Goal: Find specific page/section: Find specific page/section

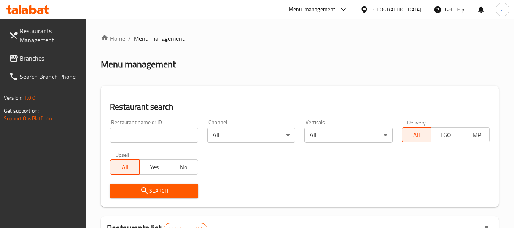
click at [404, 7] on div "[GEOGRAPHIC_DATA]" at bounding box center [396, 9] width 50 height 8
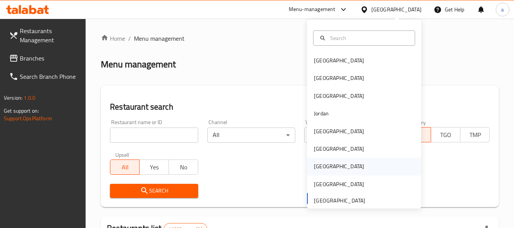
click at [329, 170] on div "[GEOGRAPHIC_DATA]" at bounding box center [364, 167] width 114 height 18
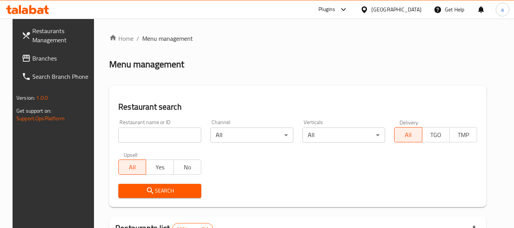
click at [51, 58] on span "Branches" at bounding box center [62, 58] width 60 height 9
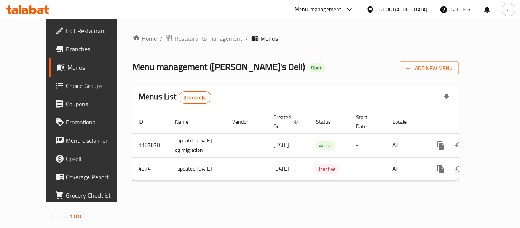
click at [420, 13] on div "[GEOGRAPHIC_DATA]" at bounding box center [402, 9] width 50 height 8
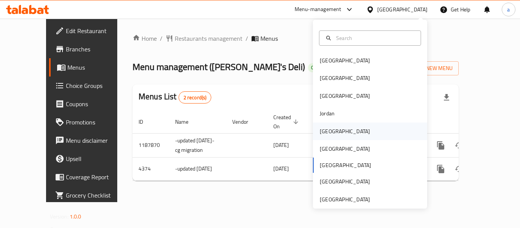
click at [328, 126] on div "[GEOGRAPHIC_DATA]" at bounding box center [345, 132] width 62 height 18
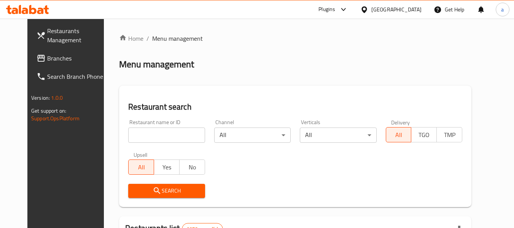
click at [51, 57] on span "Branches" at bounding box center [77, 58] width 60 height 9
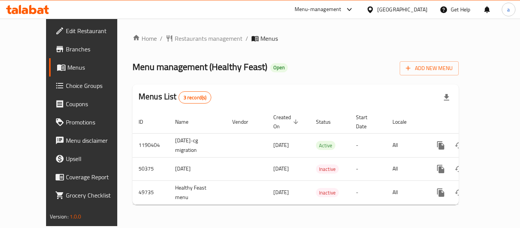
click at [419, 8] on div "[GEOGRAPHIC_DATA]" at bounding box center [402, 9] width 50 height 8
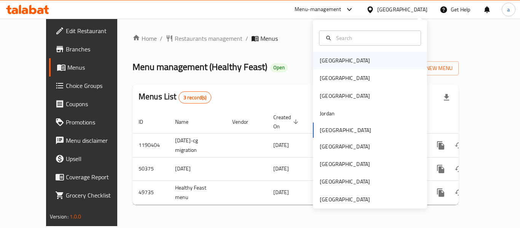
click at [348, 60] on div "[GEOGRAPHIC_DATA]" at bounding box center [370, 61] width 114 height 18
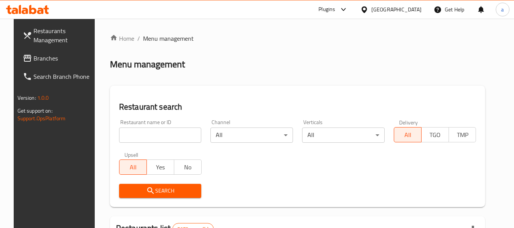
click at [41, 64] on link "Branches" at bounding box center [58, 58] width 83 height 18
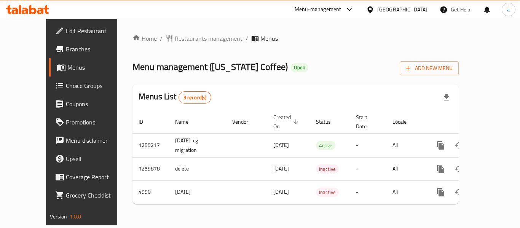
click at [419, 5] on div "[GEOGRAPHIC_DATA]" at bounding box center [402, 9] width 50 height 8
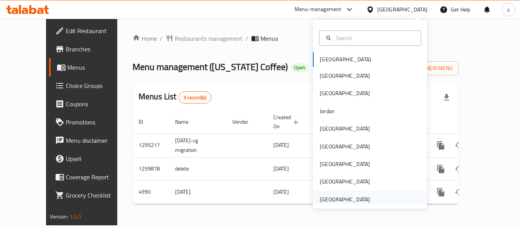
click at [333, 197] on div "[GEOGRAPHIC_DATA]" at bounding box center [345, 199] width 50 height 8
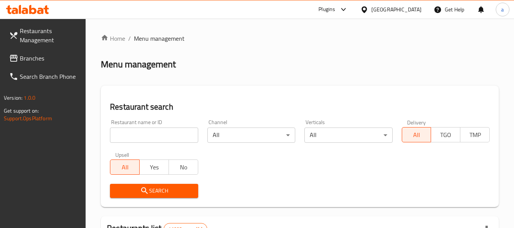
click at [41, 63] on span "Branches" at bounding box center [50, 58] width 60 height 9
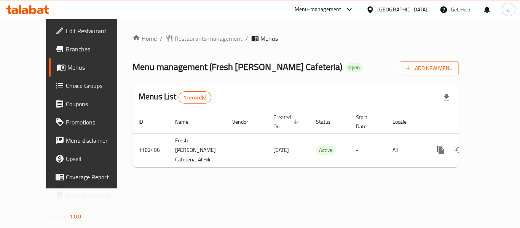
click at [400, 10] on div "United Arab Emirates" at bounding box center [402, 9] width 50 height 8
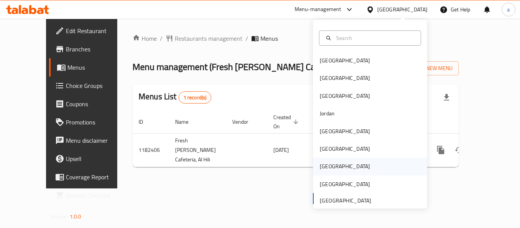
click at [320, 172] on div "[GEOGRAPHIC_DATA]" at bounding box center [345, 167] width 62 height 18
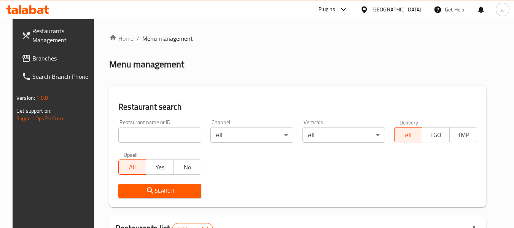
click at [50, 52] on link "Branches" at bounding box center [57, 58] width 83 height 18
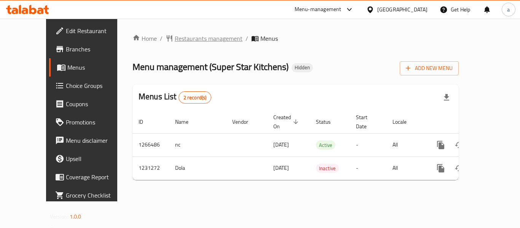
click at [175, 38] on span "Restaurants management" at bounding box center [209, 38] width 68 height 9
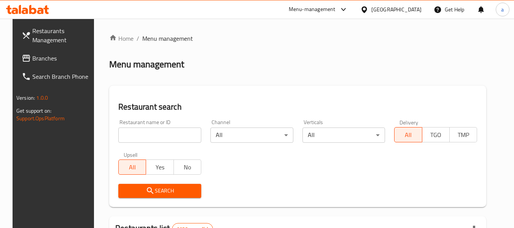
click at [49, 57] on span "Branches" at bounding box center [62, 58] width 60 height 9
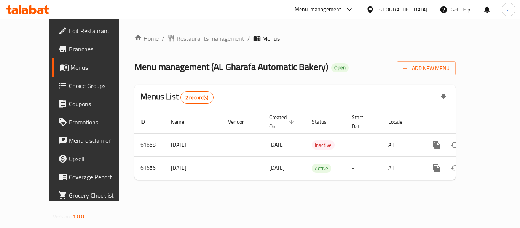
click at [412, 2] on div "[GEOGRAPHIC_DATA]" at bounding box center [396, 9] width 73 height 18
click at [374, 7] on icon at bounding box center [370, 10] width 8 height 8
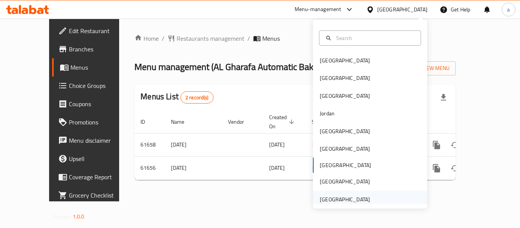
click at [343, 197] on div "[GEOGRAPHIC_DATA]" at bounding box center [345, 199] width 50 height 8
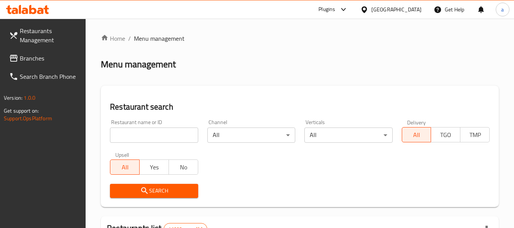
click at [42, 57] on span "Branches" at bounding box center [50, 58] width 60 height 9
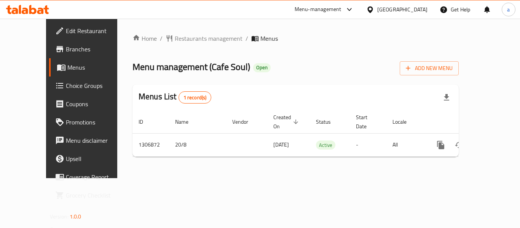
click at [401, 11] on div "[GEOGRAPHIC_DATA]" at bounding box center [402, 9] width 50 height 8
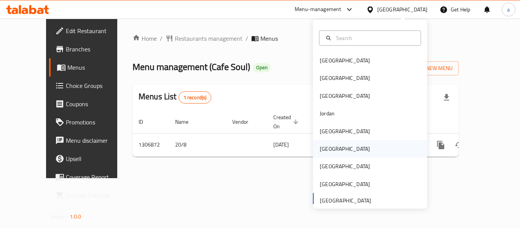
click at [328, 151] on div "[GEOGRAPHIC_DATA]" at bounding box center [345, 149] width 50 height 8
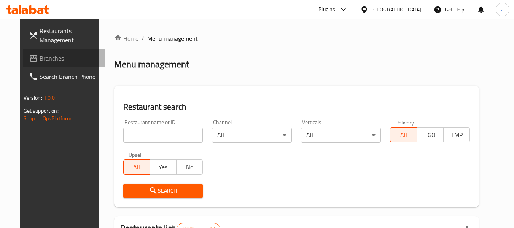
click at [40, 62] on span "Branches" at bounding box center [70, 58] width 60 height 9
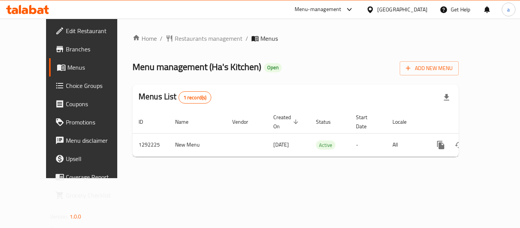
click at [377, 10] on div at bounding box center [371, 9] width 11 height 8
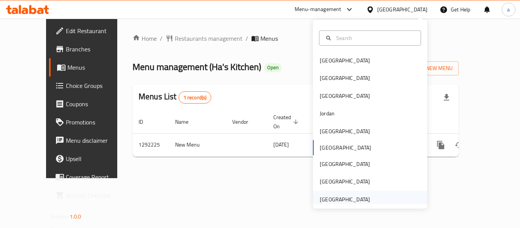
click at [365, 198] on div "[GEOGRAPHIC_DATA]" at bounding box center [345, 200] width 62 height 18
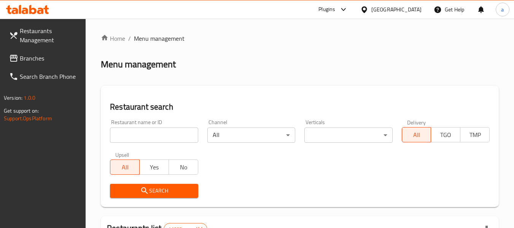
click at [45, 51] on link "Branches" at bounding box center [44, 58] width 83 height 18
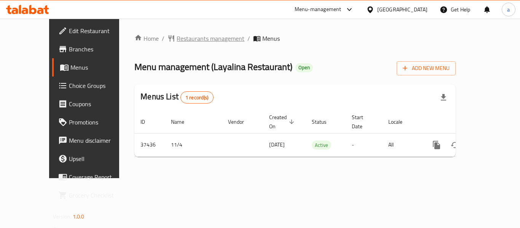
click at [177, 36] on span "Restaurants management" at bounding box center [211, 38] width 68 height 9
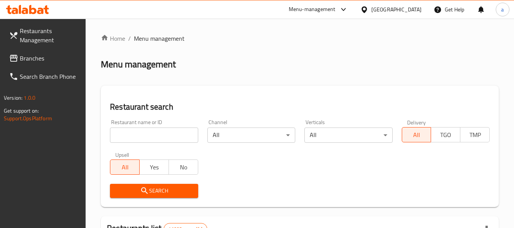
click at [54, 62] on span "Branches" at bounding box center [50, 58] width 60 height 9
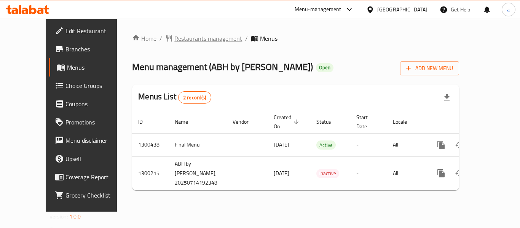
click at [174, 34] on span "Restaurants management" at bounding box center [208, 38] width 68 height 9
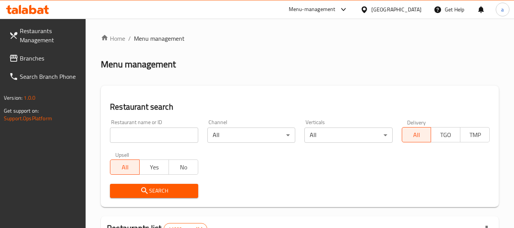
click at [62, 60] on span "Branches" at bounding box center [50, 58] width 60 height 9
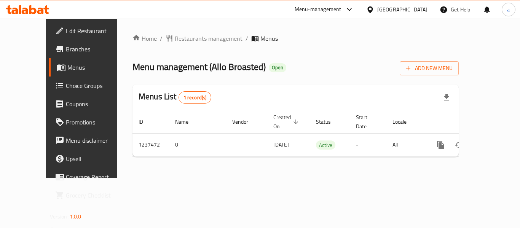
click at [403, 10] on div "[GEOGRAPHIC_DATA]" at bounding box center [402, 9] width 50 height 8
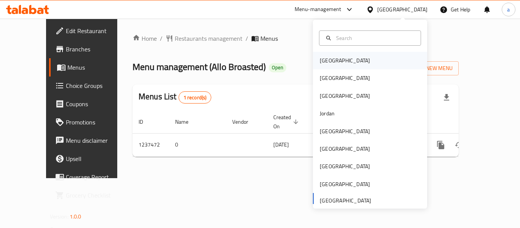
click at [339, 62] on div "[GEOGRAPHIC_DATA]" at bounding box center [370, 61] width 114 height 18
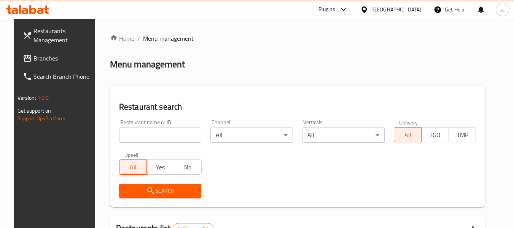
click at [39, 59] on span "Branches" at bounding box center [63, 58] width 60 height 9
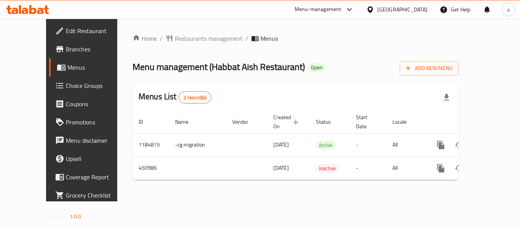
click at [421, 6] on div "[GEOGRAPHIC_DATA]" at bounding box center [402, 9] width 50 height 8
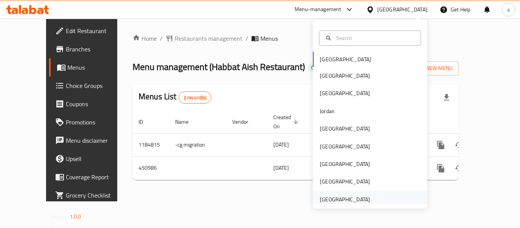
click at [349, 199] on div "[GEOGRAPHIC_DATA]" at bounding box center [345, 199] width 50 height 8
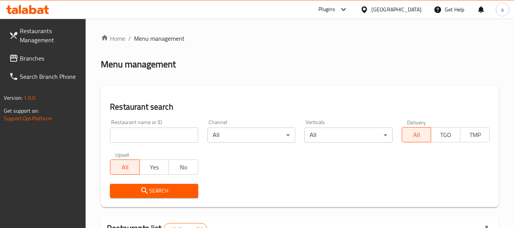
click at [36, 59] on span "Branches" at bounding box center [50, 58] width 60 height 9
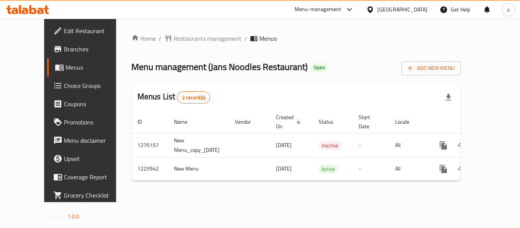
click at [391, 14] on div "[GEOGRAPHIC_DATA]" at bounding box center [402, 9] width 50 height 8
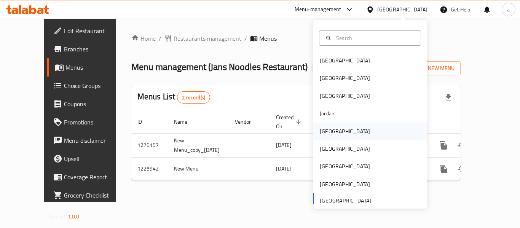
click at [336, 128] on div "[GEOGRAPHIC_DATA]" at bounding box center [370, 132] width 114 height 18
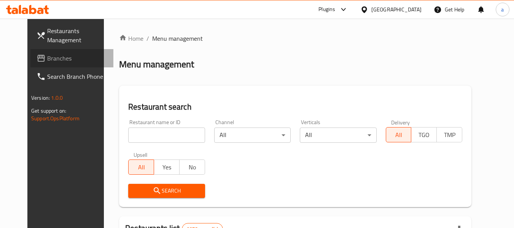
click at [47, 59] on span "Branches" at bounding box center [77, 58] width 60 height 9
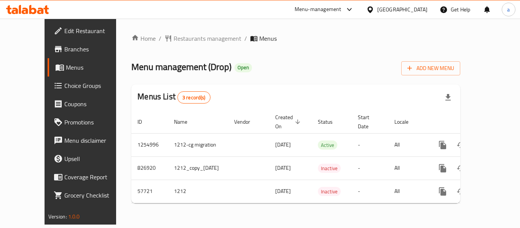
click at [416, 14] on div "[GEOGRAPHIC_DATA]" at bounding box center [402, 9] width 50 height 8
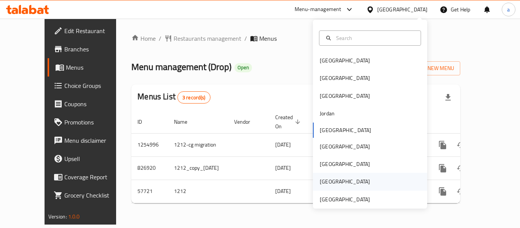
click at [350, 189] on div "Saudi Arabia" at bounding box center [370, 182] width 114 height 18
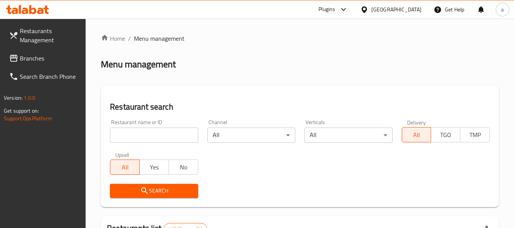
click at [53, 57] on span "Branches" at bounding box center [50, 58] width 60 height 9
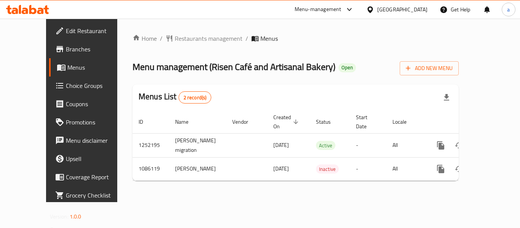
click at [397, 12] on div "[GEOGRAPHIC_DATA]" at bounding box center [402, 9] width 50 height 8
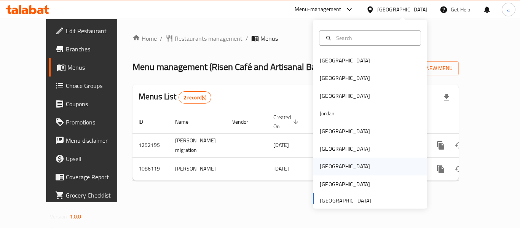
click at [326, 165] on div "Qatar" at bounding box center [345, 166] width 50 height 8
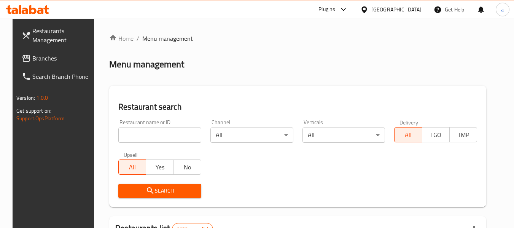
click at [44, 48] on link "Restaurants Management" at bounding box center [57, 35] width 83 height 27
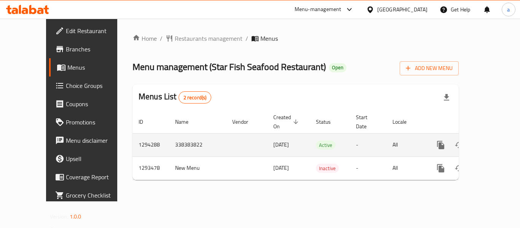
click at [496, 137] on link "enhanced table" at bounding box center [495, 145] width 18 height 18
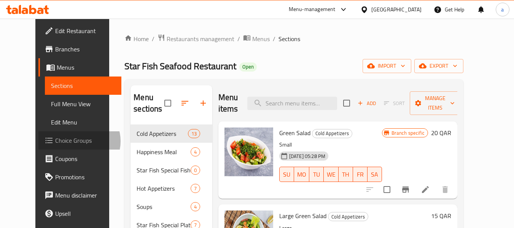
click at [55, 141] on span "Choice Groups" at bounding box center [85, 140] width 60 height 9
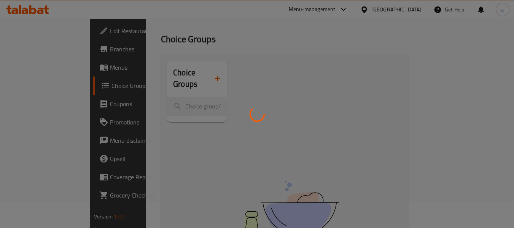
scroll to position [38, 0]
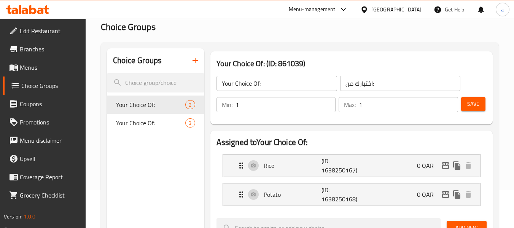
click at [371, 11] on div at bounding box center [365, 9] width 11 height 8
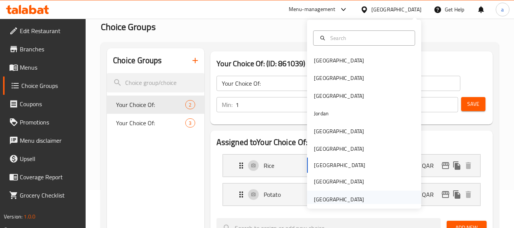
click at [333, 196] on div "[GEOGRAPHIC_DATA]" at bounding box center [339, 199] width 50 height 8
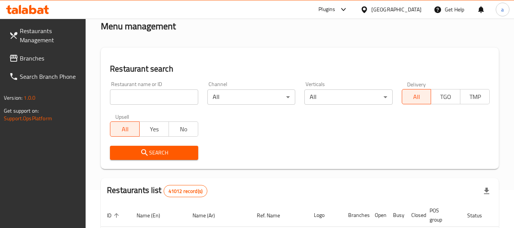
click at [33, 57] on span "Branches" at bounding box center [50, 58] width 60 height 9
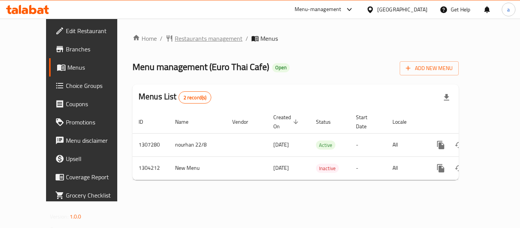
click at [175, 39] on span "Restaurants management" at bounding box center [209, 38] width 68 height 9
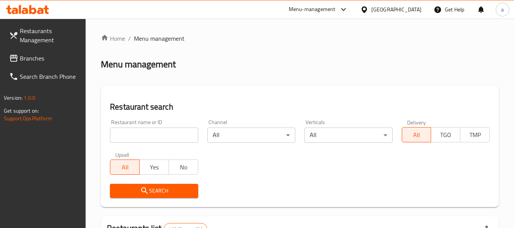
click at [48, 60] on span "Branches" at bounding box center [50, 58] width 60 height 9
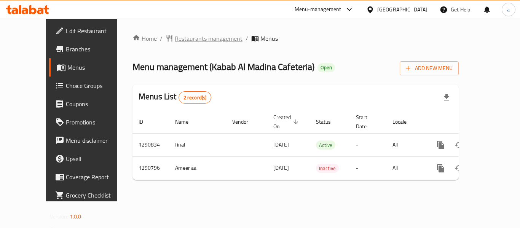
click at [175, 40] on span "Restaurants management" at bounding box center [209, 38] width 68 height 9
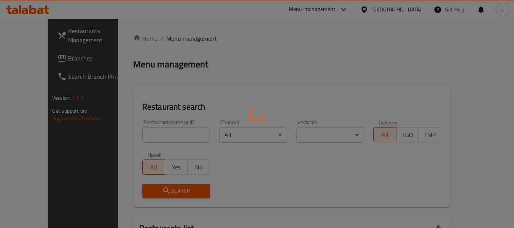
click at [40, 60] on div at bounding box center [257, 114] width 514 height 228
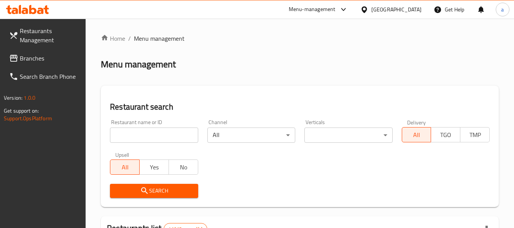
click at [45, 61] on span "Branches" at bounding box center [50, 58] width 60 height 9
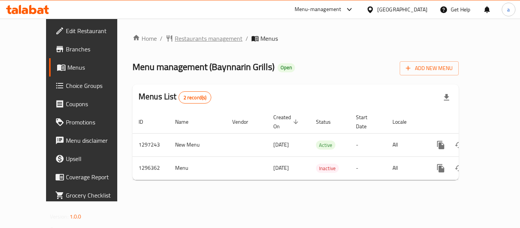
click at [175, 40] on span "Restaurants management" at bounding box center [209, 38] width 68 height 9
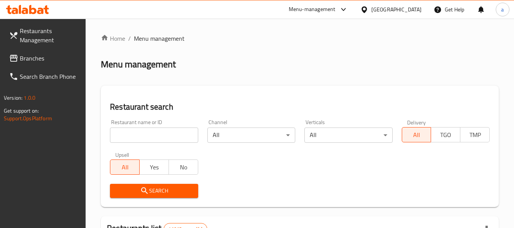
click at [51, 55] on span "Branches" at bounding box center [50, 58] width 60 height 9
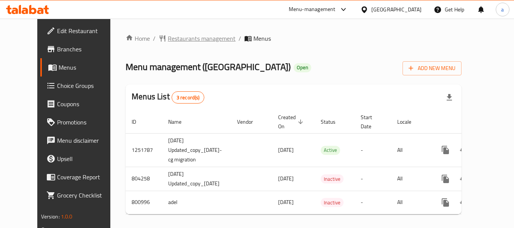
click at [168, 38] on span "Restaurants management" at bounding box center [202, 38] width 68 height 9
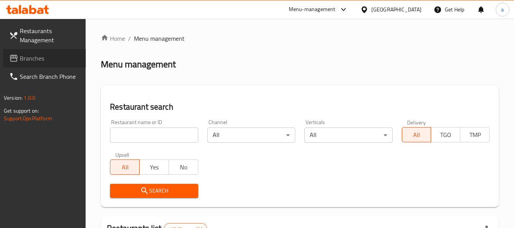
click at [48, 59] on span "Branches" at bounding box center [50, 58] width 60 height 9
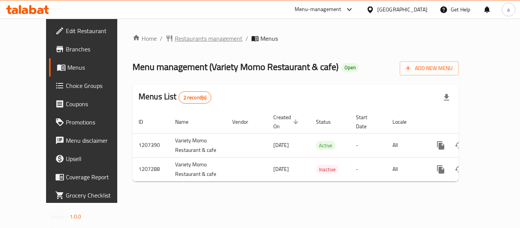
click at [175, 37] on span "Restaurants management" at bounding box center [209, 38] width 68 height 9
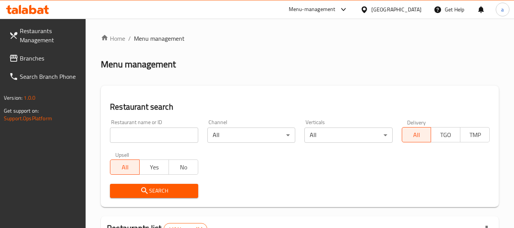
click at [28, 56] on span "Branches" at bounding box center [50, 58] width 60 height 9
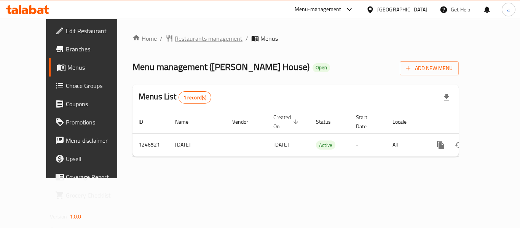
click at [175, 40] on span "Restaurants management" at bounding box center [209, 38] width 68 height 9
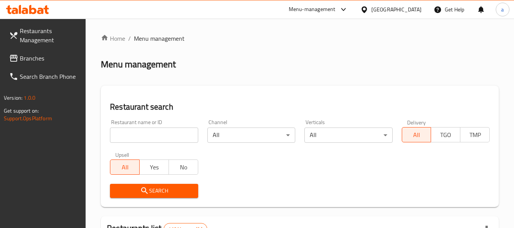
drag, startPoint x: 41, startPoint y: 59, endPoint x: 10, endPoint y: 56, distance: 31.7
click at [41, 59] on span "Branches" at bounding box center [50, 58] width 60 height 9
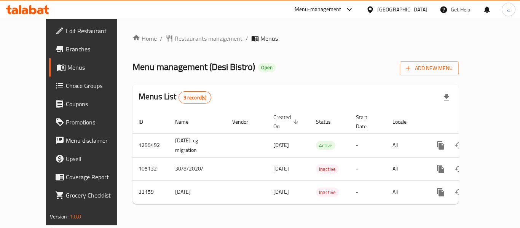
click at [404, 8] on div "[GEOGRAPHIC_DATA]" at bounding box center [402, 9] width 50 height 8
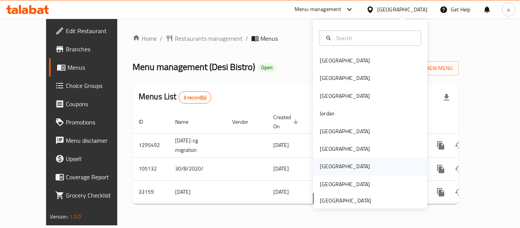
click at [320, 170] on div "[GEOGRAPHIC_DATA]" at bounding box center [345, 166] width 50 height 8
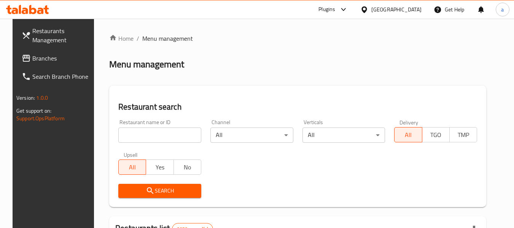
click at [49, 59] on span "Branches" at bounding box center [62, 58] width 60 height 9
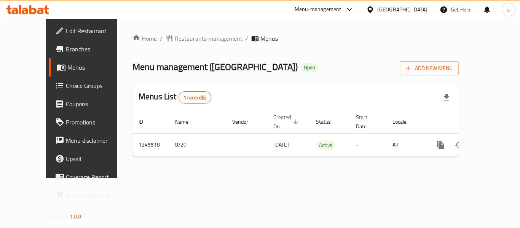
click at [424, 12] on div "[GEOGRAPHIC_DATA]" at bounding box center [402, 9] width 50 height 8
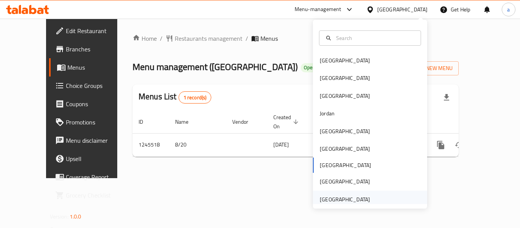
click at [331, 196] on div "[GEOGRAPHIC_DATA]" at bounding box center [345, 199] width 50 height 8
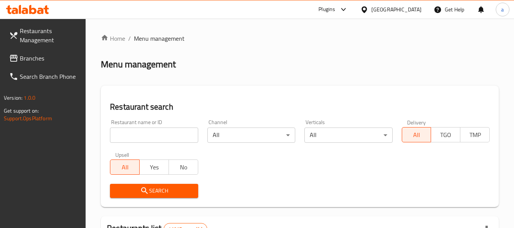
click at [34, 58] on span "Branches" at bounding box center [50, 58] width 60 height 9
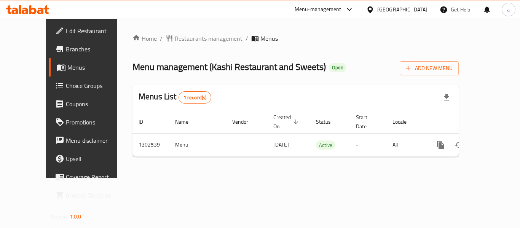
click at [408, 59] on div "Menu management ( Kashi Restaurant and Sweets ) Open Add New Menu" at bounding box center [295, 66] width 326 height 17
click at [394, 10] on div "[GEOGRAPHIC_DATA]" at bounding box center [402, 9] width 50 height 8
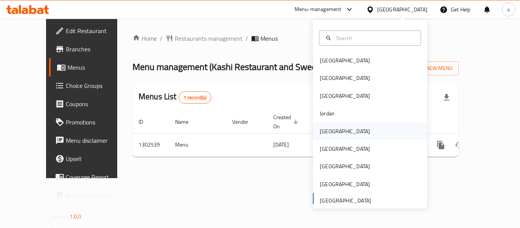
click at [328, 127] on div "[GEOGRAPHIC_DATA]" at bounding box center [345, 131] width 50 height 8
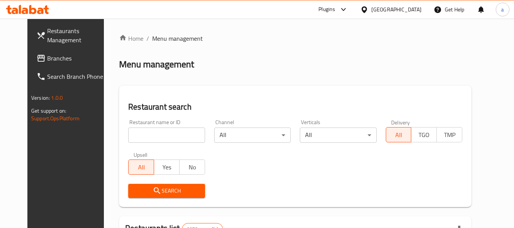
click at [47, 58] on span "Branches" at bounding box center [77, 58] width 60 height 9
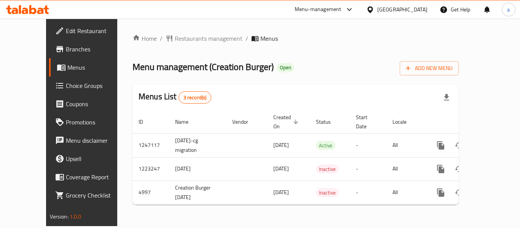
click at [414, 9] on div "[GEOGRAPHIC_DATA]" at bounding box center [402, 9] width 50 height 8
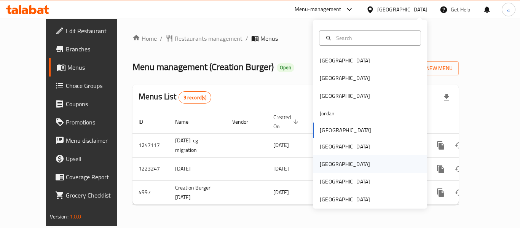
click at [325, 161] on div "[GEOGRAPHIC_DATA]" at bounding box center [345, 164] width 50 height 8
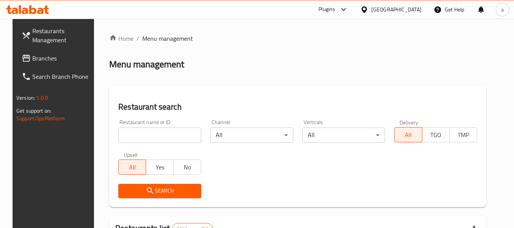
click at [32, 60] on span "Branches" at bounding box center [62, 58] width 60 height 9
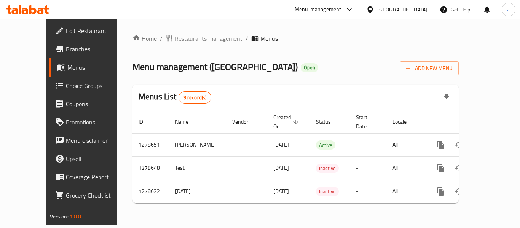
click at [419, 10] on div "[GEOGRAPHIC_DATA]" at bounding box center [402, 9] width 50 height 8
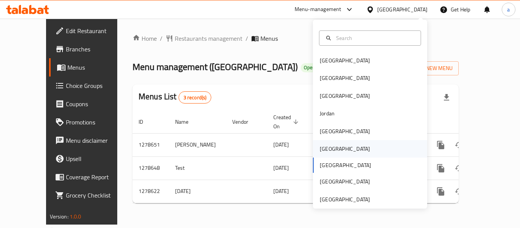
click at [323, 149] on div "[GEOGRAPHIC_DATA]" at bounding box center [345, 149] width 50 height 8
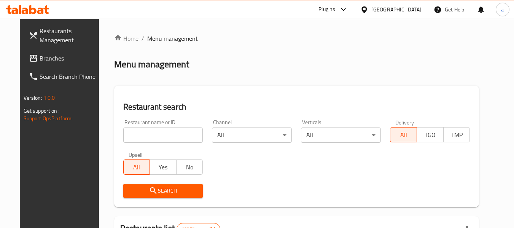
drag, startPoint x: 38, startPoint y: 58, endPoint x: 23, endPoint y: 58, distance: 15.2
click at [40, 58] on span "Branches" at bounding box center [70, 58] width 60 height 9
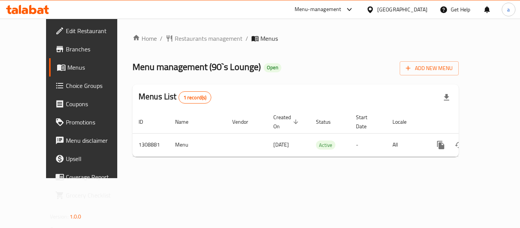
click at [421, 8] on div "[GEOGRAPHIC_DATA]" at bounding box center [402, 9] width 50 height 8
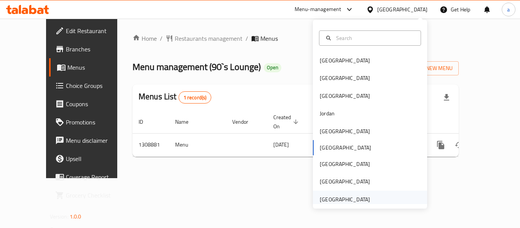
click at [333, 197] on div "[GEOGRAPHIC_DATA]" at bounding box center [345, 199] width 50 height 8
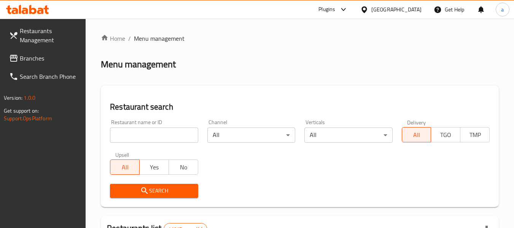
click at [134, 138] on input "search" at bounding box center [154, 134] width 88 height 15
click at [33, 62] on span "Branches" at bounding box center [50, 58] width 60 height 9
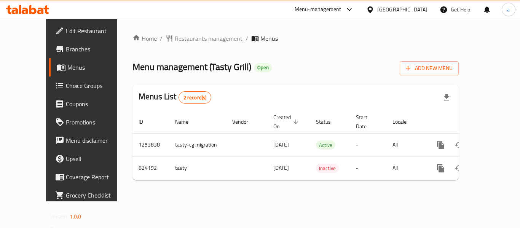
click at [451, 11] on div "Get Help" at bounding box center [455, 9] width 31 height 18
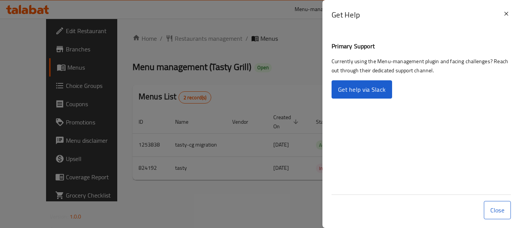
click at [298, 26] on div at bounding box center [260, 114] width 520 height 228
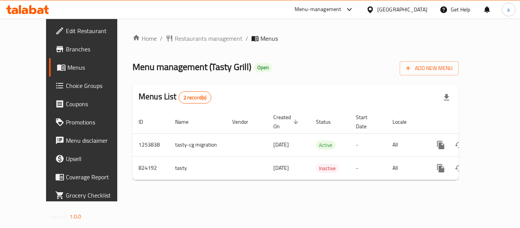
click at [383, 14] on div "[GEOGRAPHIC_DATA]" at bounding box center [402, 9] width 50 height 8
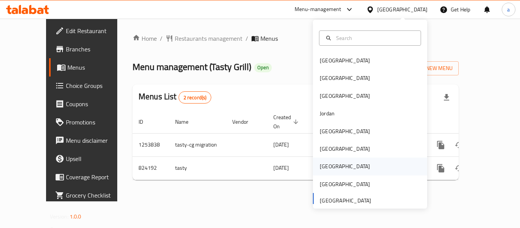
click at [330, 166] on div "Qatar" at bounding box center [345, 167] width 62 height 18
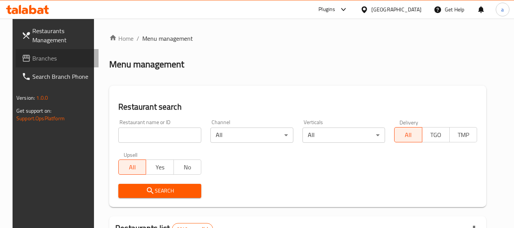
click at [40, 64] on link "Branches" at bounding box center [57, 58] width 83 height 18
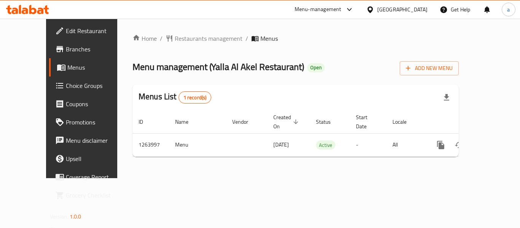
click at [425, 17] on div "[GEOGRAPHIC_DATA]" at bounding box center [396, 9] width 73 height 18
click at [419, 11] on div "[GEOGRAPHIC_DATA]" at bounding box center [402, 9] width 50 height 8
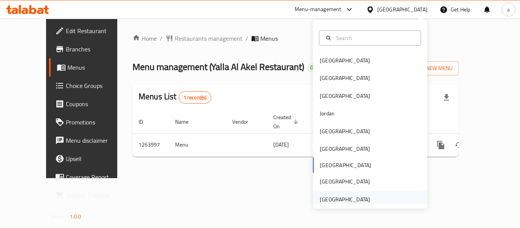
click at [355, 195] on div "[GEOGRAPHIC_DATA]" at bounding box center [345, 199] width 50 height 8
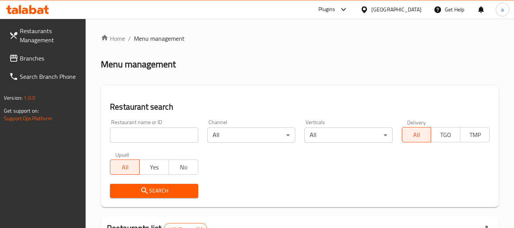
click at [55, 51] on link "Branches" at bounding box center [44, 58] width 83 height 18
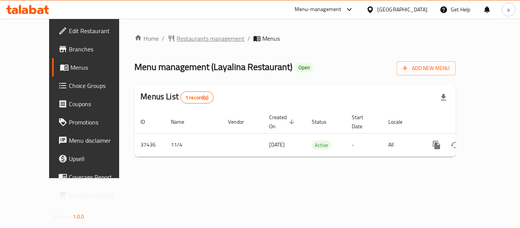
click at [177, 40] on span "Restaurants management" at bounding box center [211, 38] width 68 height 9
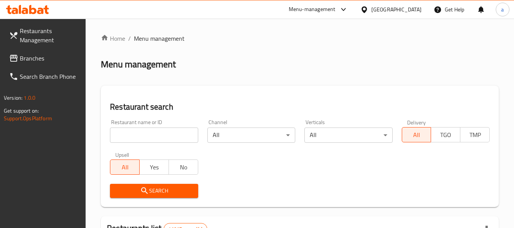
click at [43, 60] on span "Branches" at bounding box center [50, 58] width 60 height 9
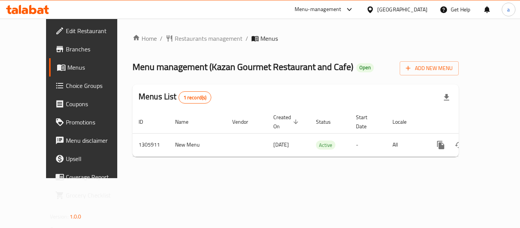
click at [399, 8] on div "[GEOGRAPHIC_DATA]" at bounding box center [402, 9] width 50 height 8
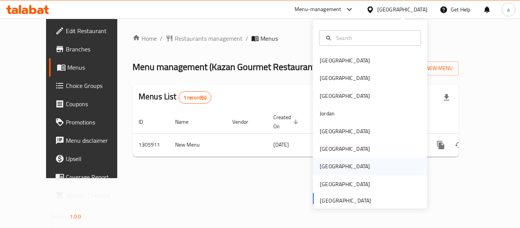
click at [341, 164] on div "[GEOGRAPHIC_DATA]" at bounding box center [370, 167] width 114 height 18
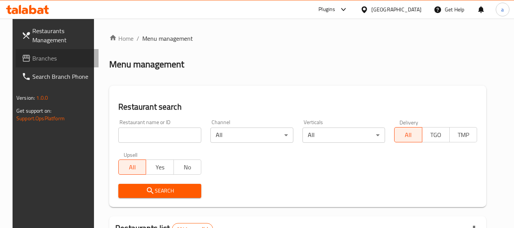
click at [47, 53] on link "Branches" at bounding box center [57, 58] width 83 height 18
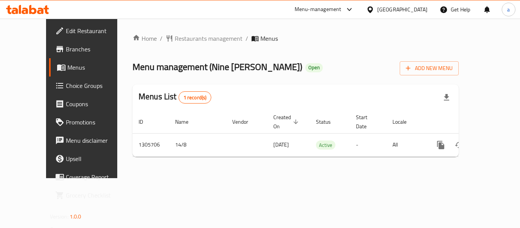
click at [374, 6] on icon at bounding box center [370, 10] width 8 height 8
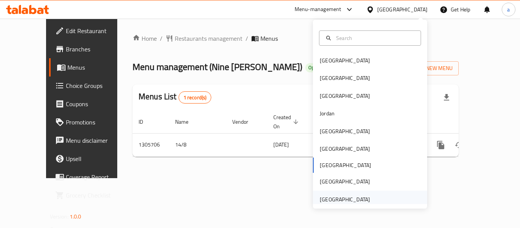
click at [350, 201] on div "[GEOGRAPHIC_DATA]" at bounding box center [345, 199] width 50 height 8
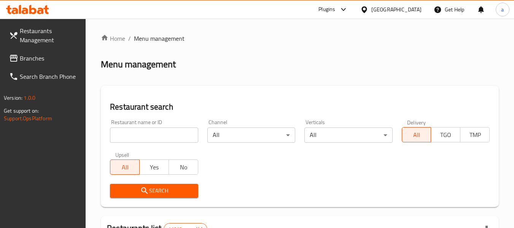
click at [33, 56] on span "Branches" at bounding box center [50, 58] width 60 height 9
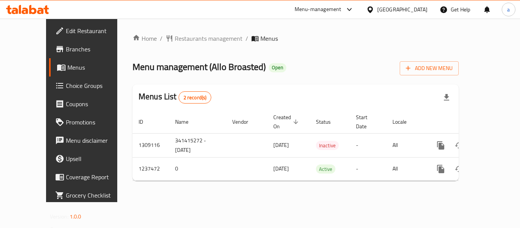
click at [398, 8] on div "[GEOGRAPHIC_DATA]" at bounding box center [402, 9] width 50 height 8
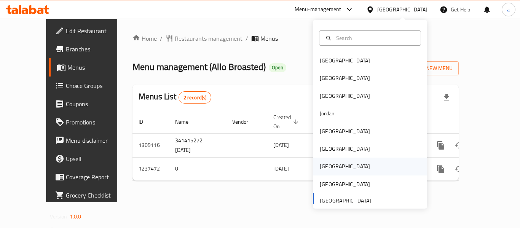
click at [323, 164] on div "[GEOGRAPHIC_DATA]" at bounding box center [345, 166] width 50 height 8
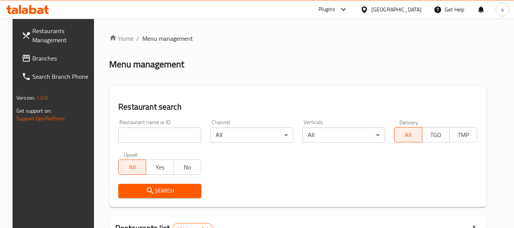
click at [35, 66] on link "Branches" at bounding box center [57, 58] width 83 height 18
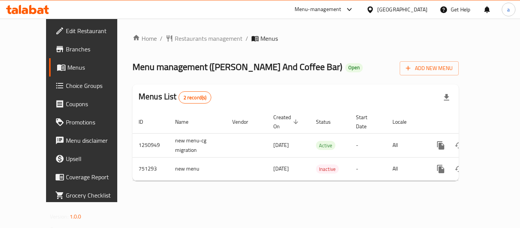
click at [416, 10] on div "[GEOGRAPHIC_DATA]" at bounding box center [402, 9] width 50 height 8
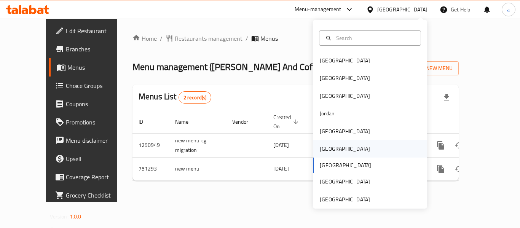
click at [321, 146] on div "[GEOGRAPHIC_DATA]" at bounding box center [345, 149] width 50 height 8
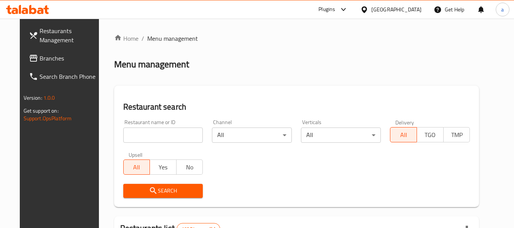
click at [40, 61] on span "Branches" at bounding box center [70, 58] width 60 height 9
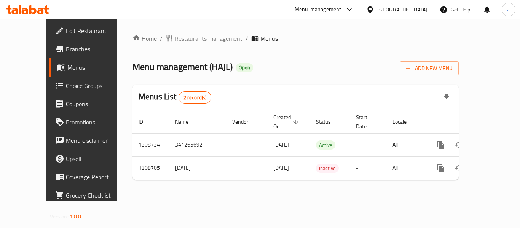
click at [415, 10] on div "[GEOGRAPHIC_DATA]" at bounding box center [402, 9] width 50 height 8
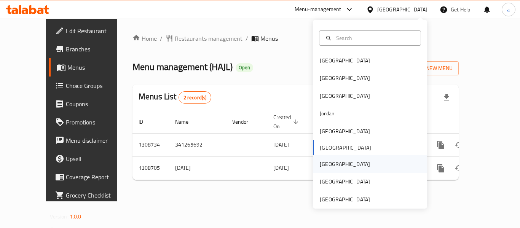
click at [329, 159] on div "[GEOGRAPHIC_DATA]" at bounding box center [345, 164] width 62 height 18
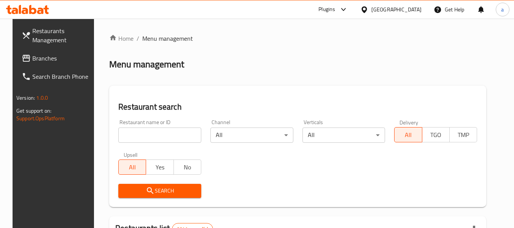
click at [32, 60] on span "Branches" at bounding box center [62, 58] width 60 height 9
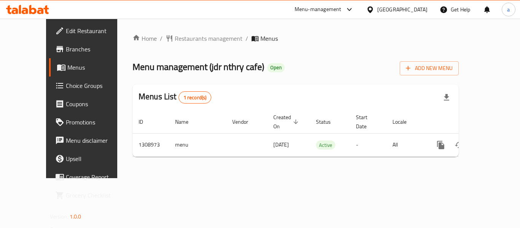
click at [426, 11] on div "Qatar" at bounding box center [402, 9] width 50 height 8
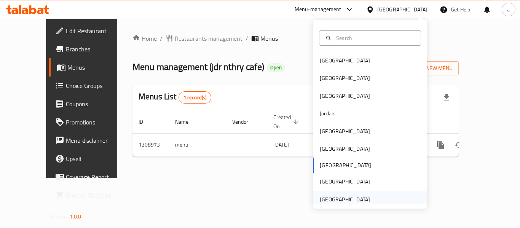
click at [351, 191] on div "[GEOGRAPHIC_DATA]" at bounding box center [345, 200] width 62 height 18
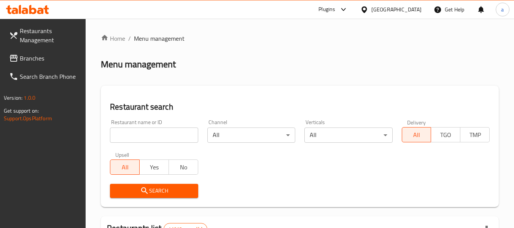
click at [43, 57] on span "Branches" at bounding box center [50, 58] width 60 height 9
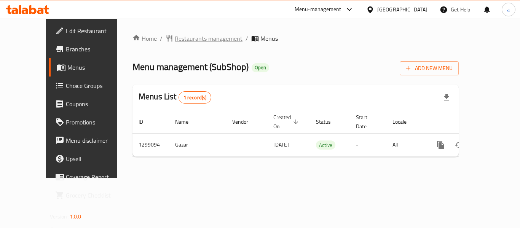
click at [180, 39] on span "Restaurants management" at bounding box center [209, 38] width 68 height 9
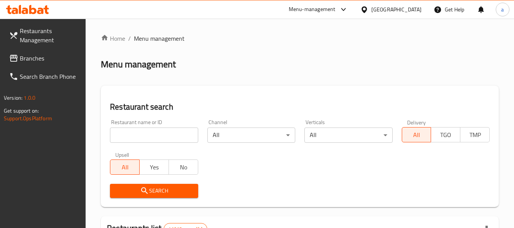
click at [57, 61] on span "Branches" at bounding box center [50, 58] width 60 height 9
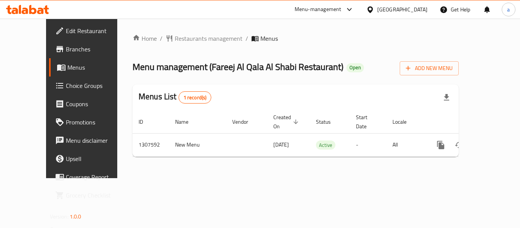
click at [389, 6] on div "[GEOGRAPHIC_DATA]" at bounding box center [402, 9] width 50 height 8
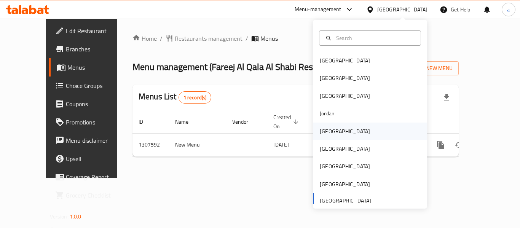
click at [329, 130] on div "Kuwait" at bounding box center [345, 131] width 50 height 8
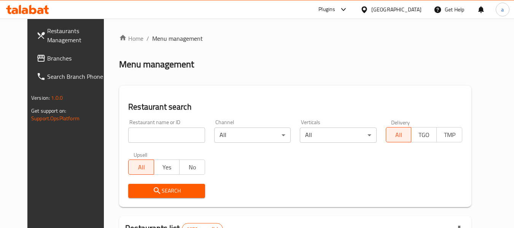
click at [47, 63] on span "Branches" at bounding box center [77, 58] width 60 height 9
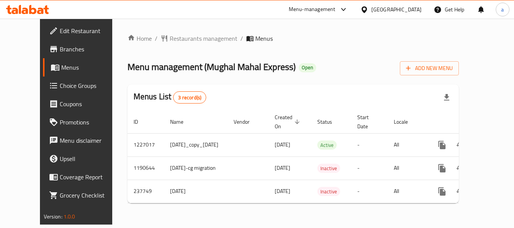
click at [406, 6] on div "Kuwait" at bounding box center [396, 9] width 50 height 8
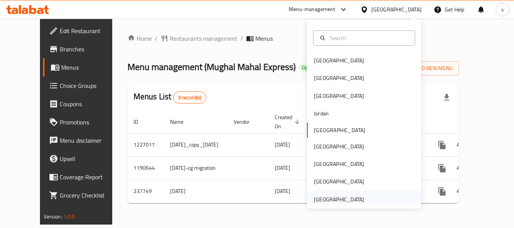
click at [352, 193] on div "[GEOGRAPHIC_DATA]" at bounding box center [339, 200] width 62 height 18
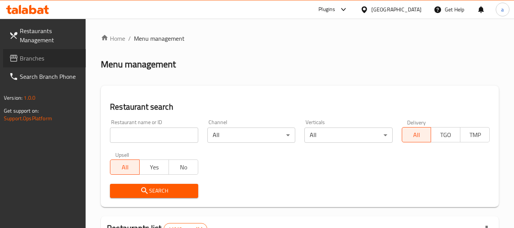
click at [46, 54] on span "Branches" at bounding box center [50, 58] width 60 height 9
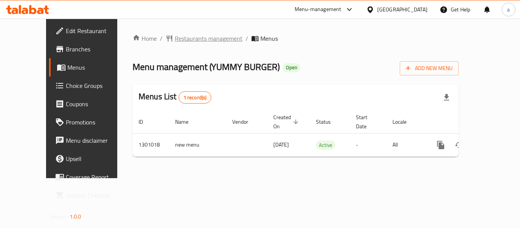
click at [193, 38] on span "Restaurants management" at bounding box center [209, 38] width 68 height 9
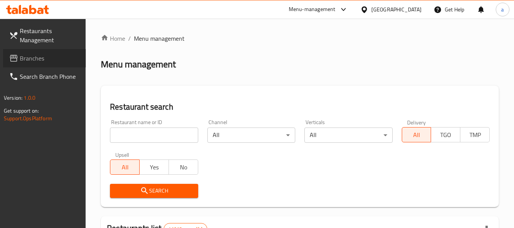
click at [33, 64] on link "Branches" at bounding box center [44, 58] width 83 height 18
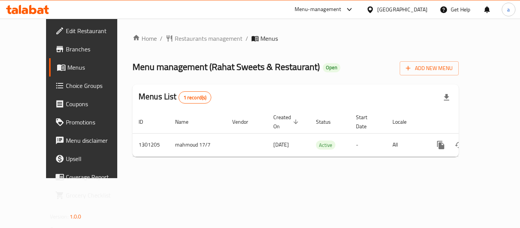
click at [396, 8] on div "[GEOGRAPHIC_DATA]" at bounding box center [402, 9] width 50 height 8
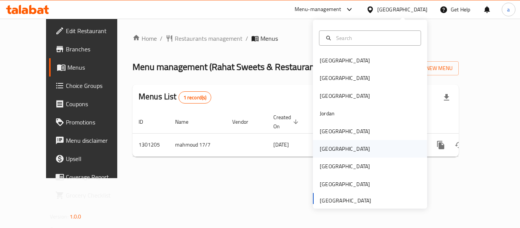
click at [346, 150] on div "[GEOGRAPHIC_DATA]" at bounding box center [370, 149] width 114 height 18
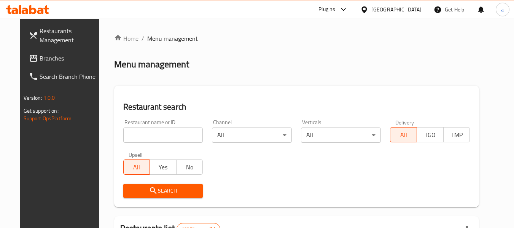
click at [56, 63] on link "Branches" at bounding box center [64, 58] width 83 height 18
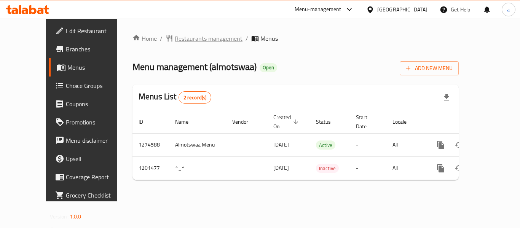
click at [186, 39] on span "Restaurants management" at bounding box center [209, 38] width 68 height 9
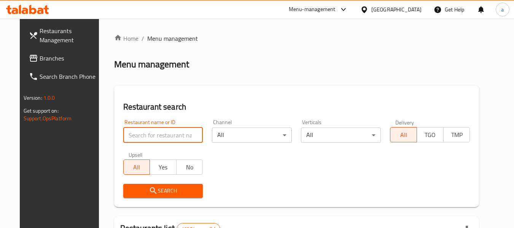
click at [172, 139] on input "search" at bounding box center [163, 134] width 80 height 15
paste input "668909"
type input "668909"
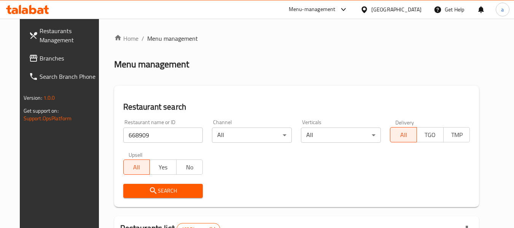
click at [166, 197] on button "Search" at bounding box center [163, 191] width 80 height 14
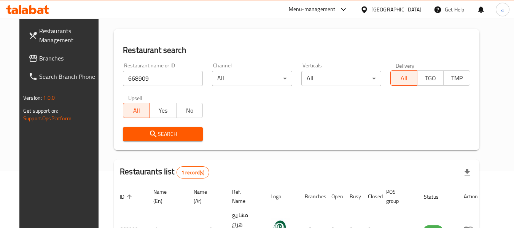
scroll to position [102, 0]
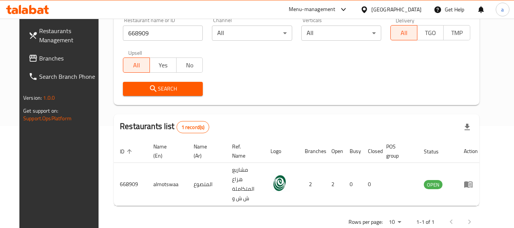
click at [409, 10] on div "[GEOGRAPHIC_DATA]" at bounding box center [396, 9] width 50 height 8
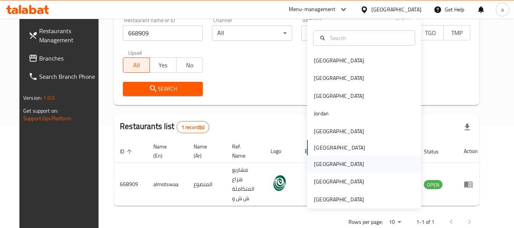
click at [328, 165] on div "Qatar" at bounding box center [364, 164] width 114 height 18
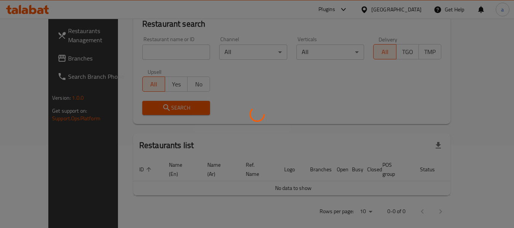
scroll to position [102, 0]
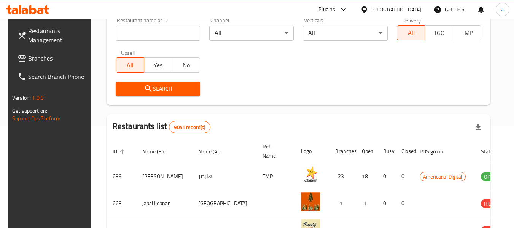
click at [51, 57] on span "Branches" at bounding box center [58, 58] width 60 height 9
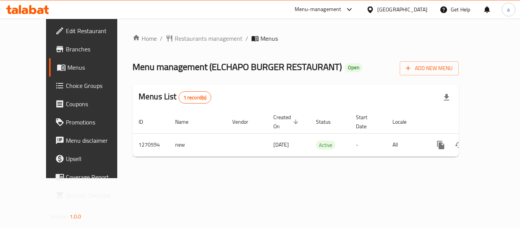
click at [377, 10] on div at bounding box center [371, 9] width 11 height 8
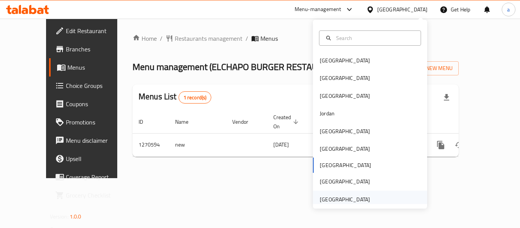
click at [325, 196] on div "[GEOGRAPHIC_DATA]" at bounding box center [345, 199] width 50 height 8
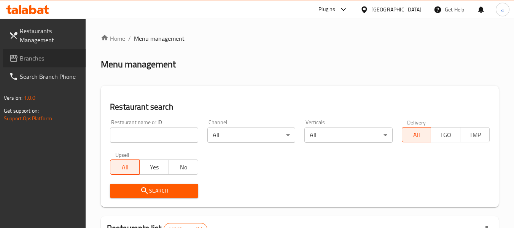
click at [34, 61] on span "Branches" at bounding box center [50, 58] width 60 height 9
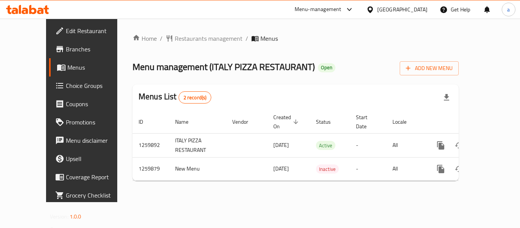
click at [386, 7] on div "[GEOGRAPHIC_DATA]" at bounding box center [402, 9] width 50 height 8
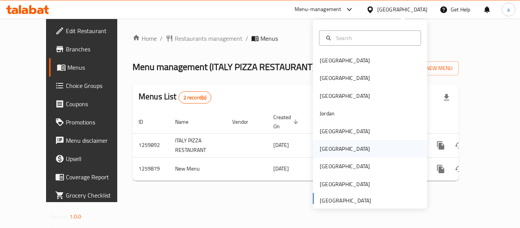
click at [334, 148] on div "[GEOGRAPHIC_DATA]" at bounding box center [345, 149] width 62 height 18
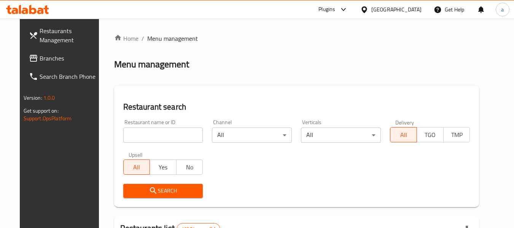
click at [46, 58] on span "Branches" at bounding box center [70, 58] width 60 height 9
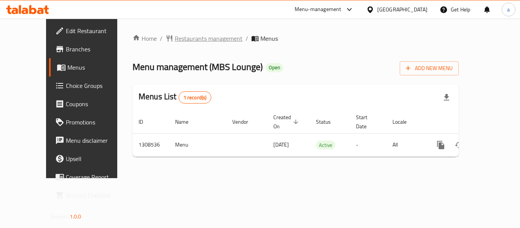
click at [175, 41] on span "Restaurants management" at bounding box center [209, 38] width 68 height 9
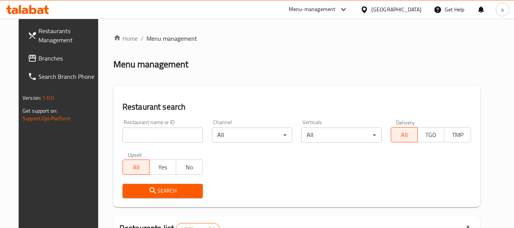
click at [53, 60] on span "Branches" at bounding box center [68, 58] width 60 height 9
